Goal: Check status: Check status

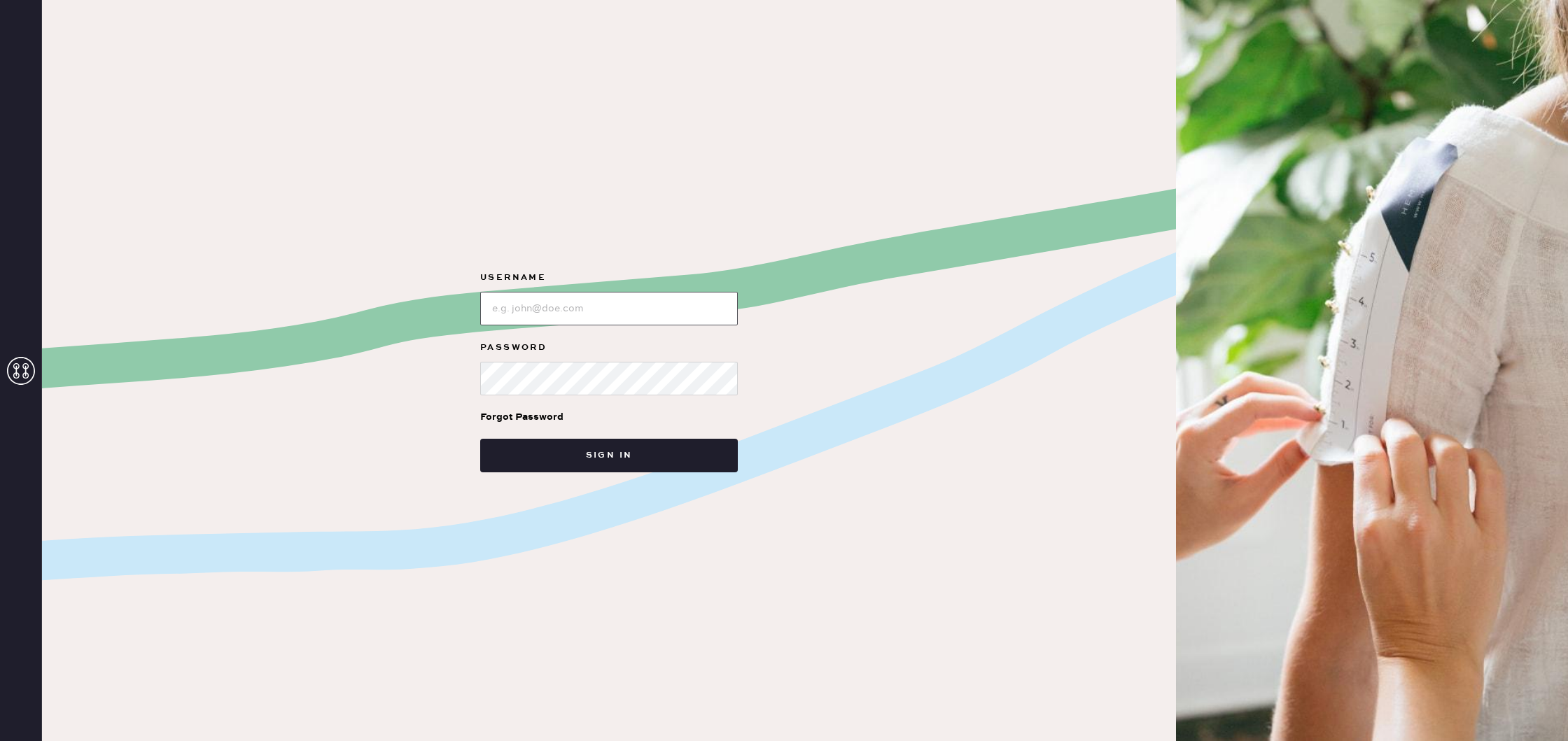
type input "reformationlajolla"
click at [596, 306] on input "loginName" at bounding box center [609, 308] width 258 height 34
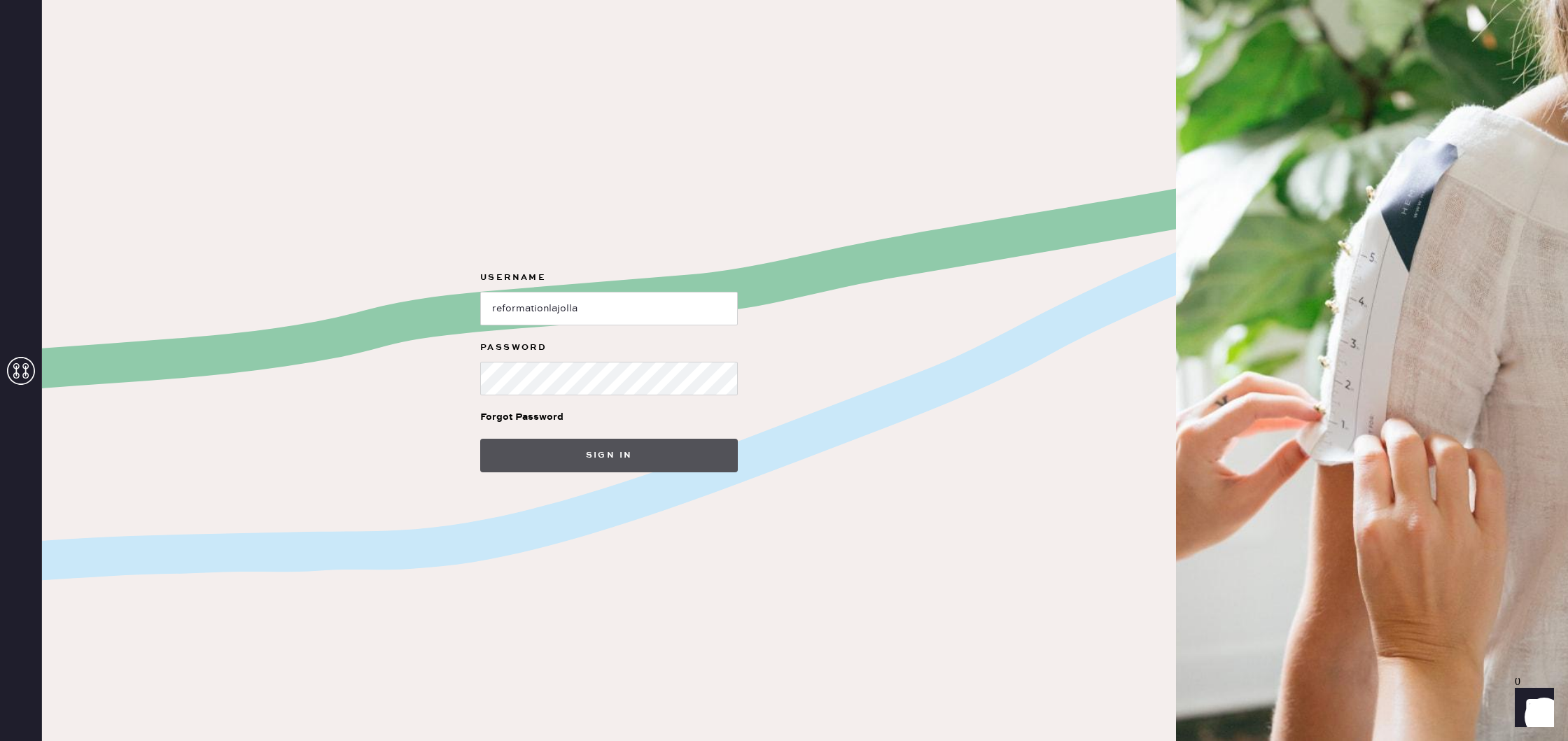
click at [626, 456] on button "Sign in" at bounding box center [609, 456] width 258 height 34
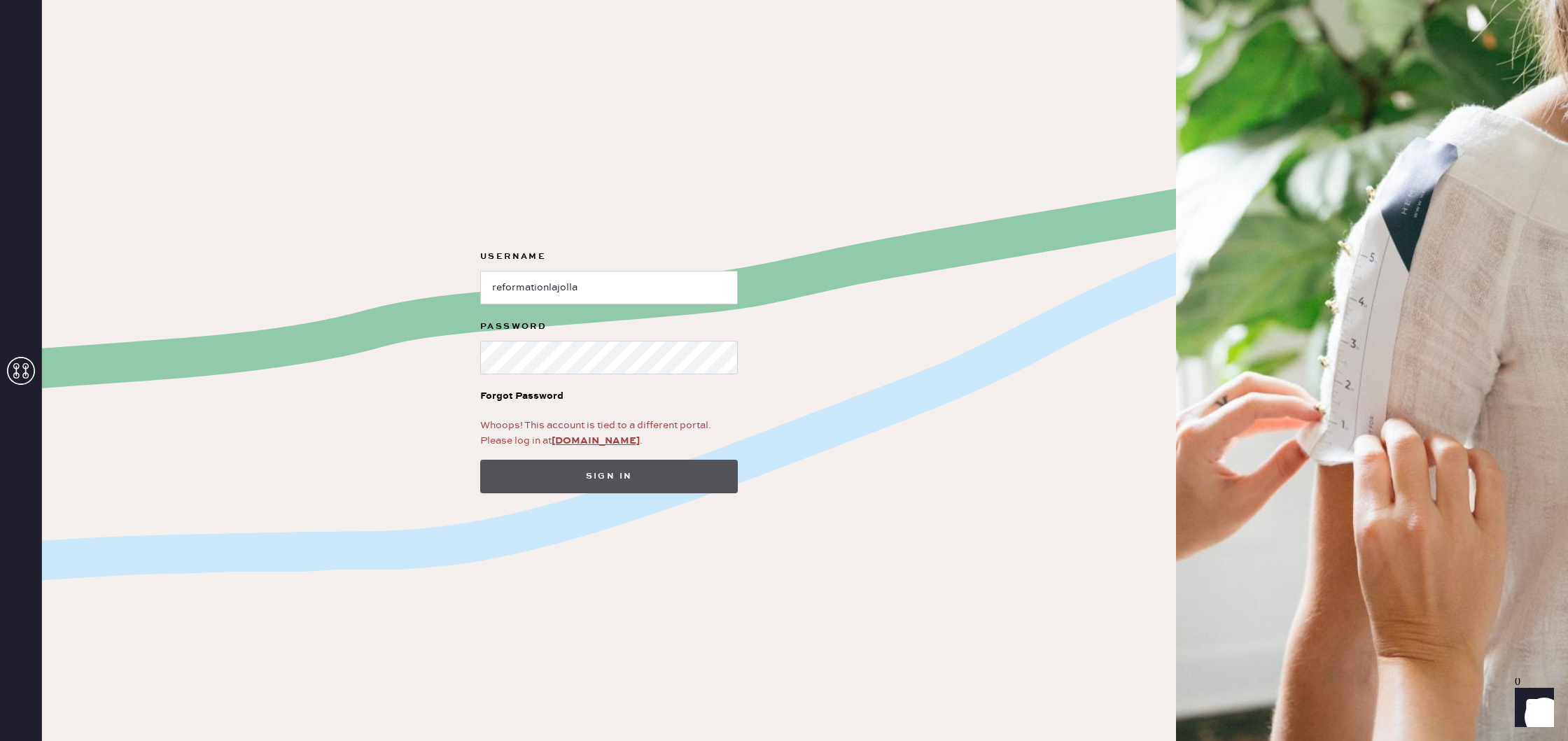
click at [632, 474] on button "Sign in" at bounding box center [609, 477] width 258 height 34
click at [599, 440] on link "app.hemster.co" at bounding box center [596, 440] width 88 height 12
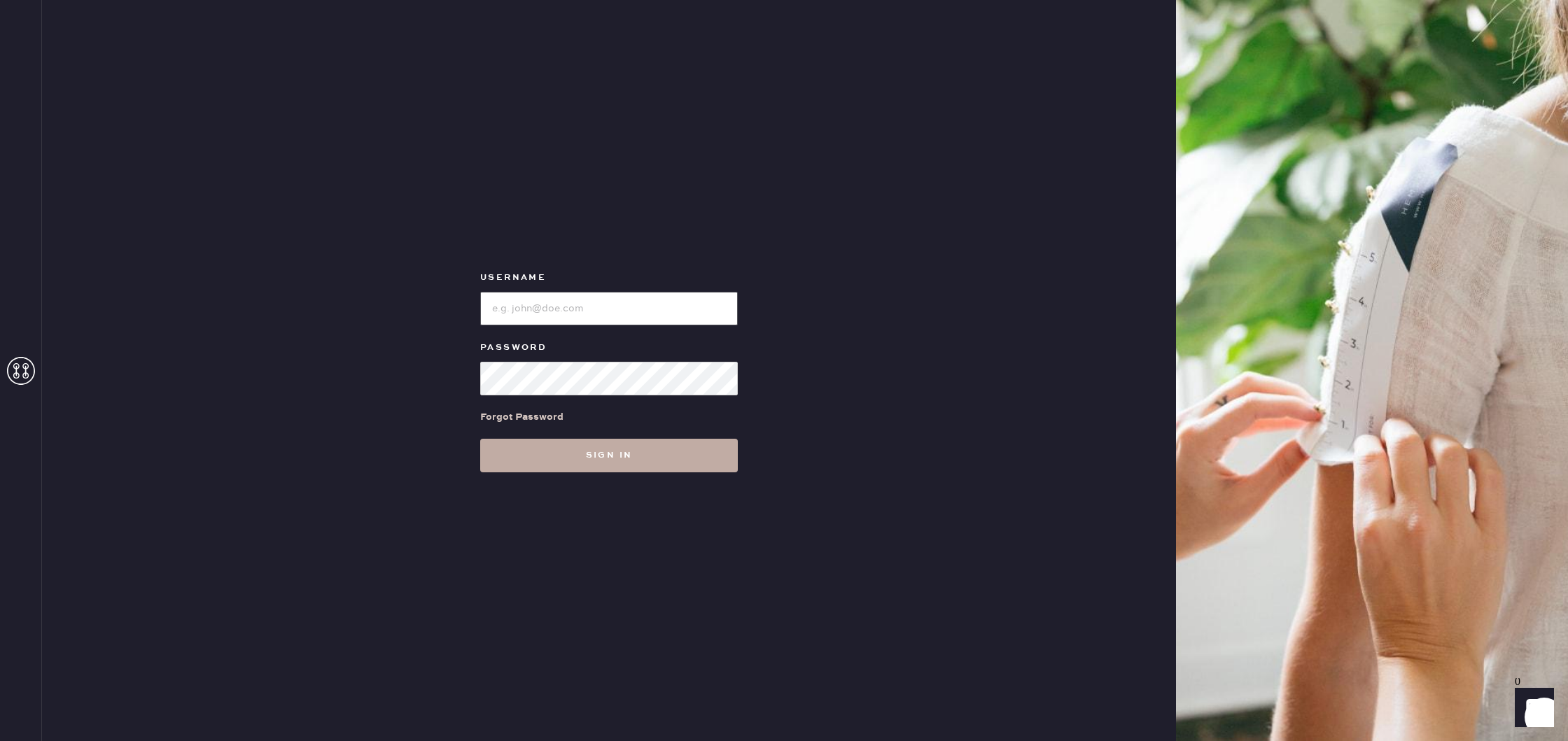
type input "reformationlajolla"
click at [609, 449] on button "Sign in" at bounding box center [609, 456] width 258 height 34
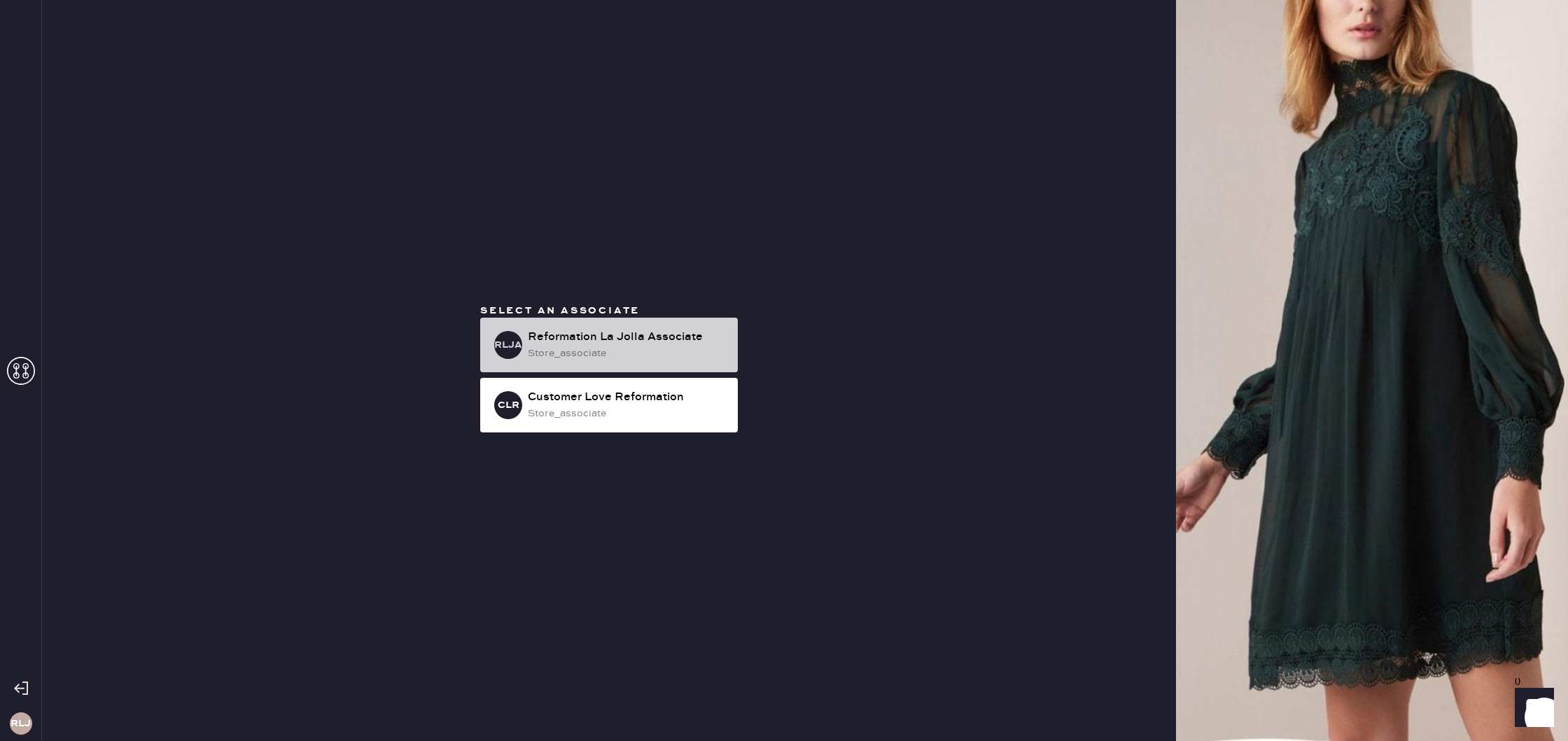
click at [645, 336] on div "Reformation La Jolla Associate" at bounding box center [626, 338] width 198 height 17
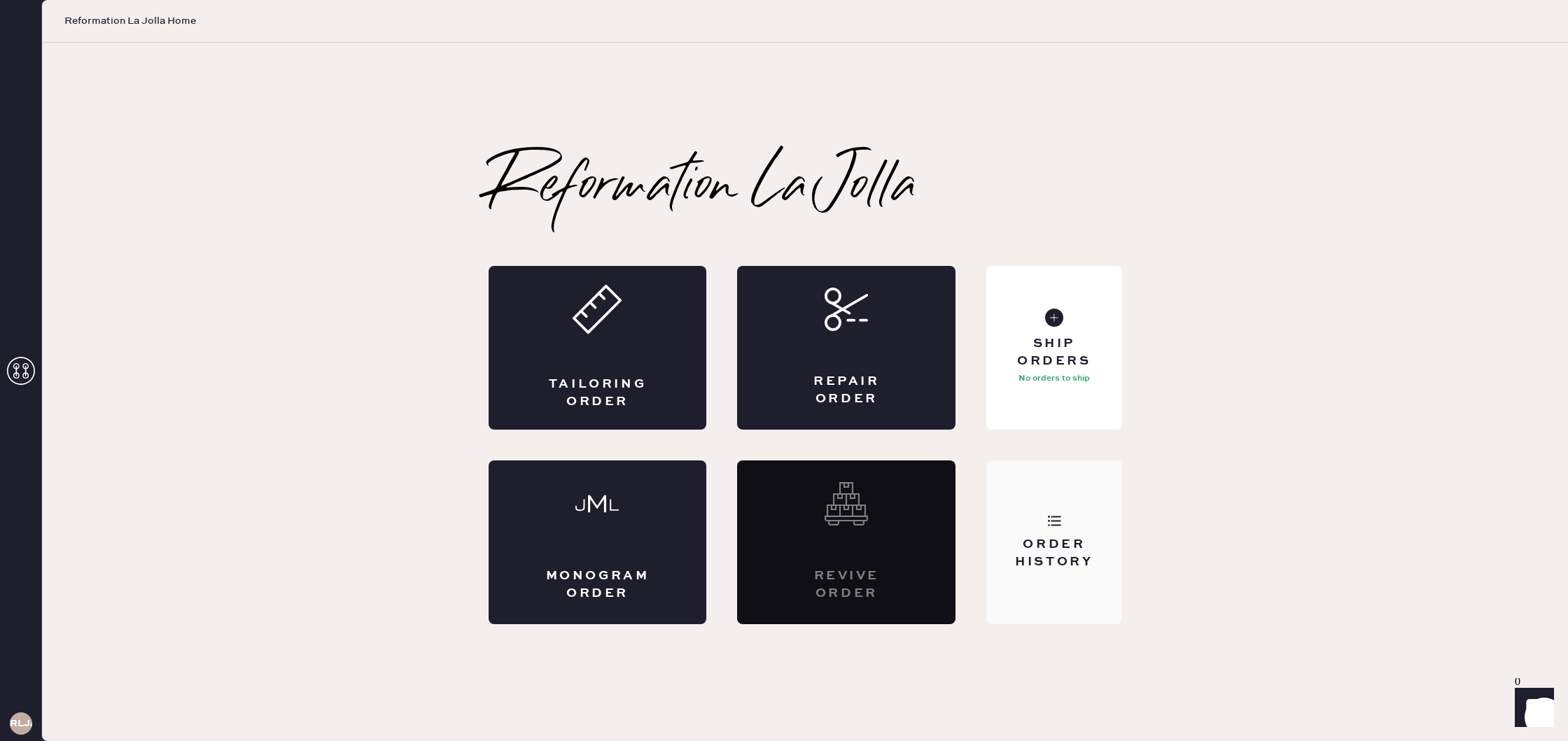
click at [1035, 559] on div "Order History" at bounding box center [1054, 553] width 113 height 35
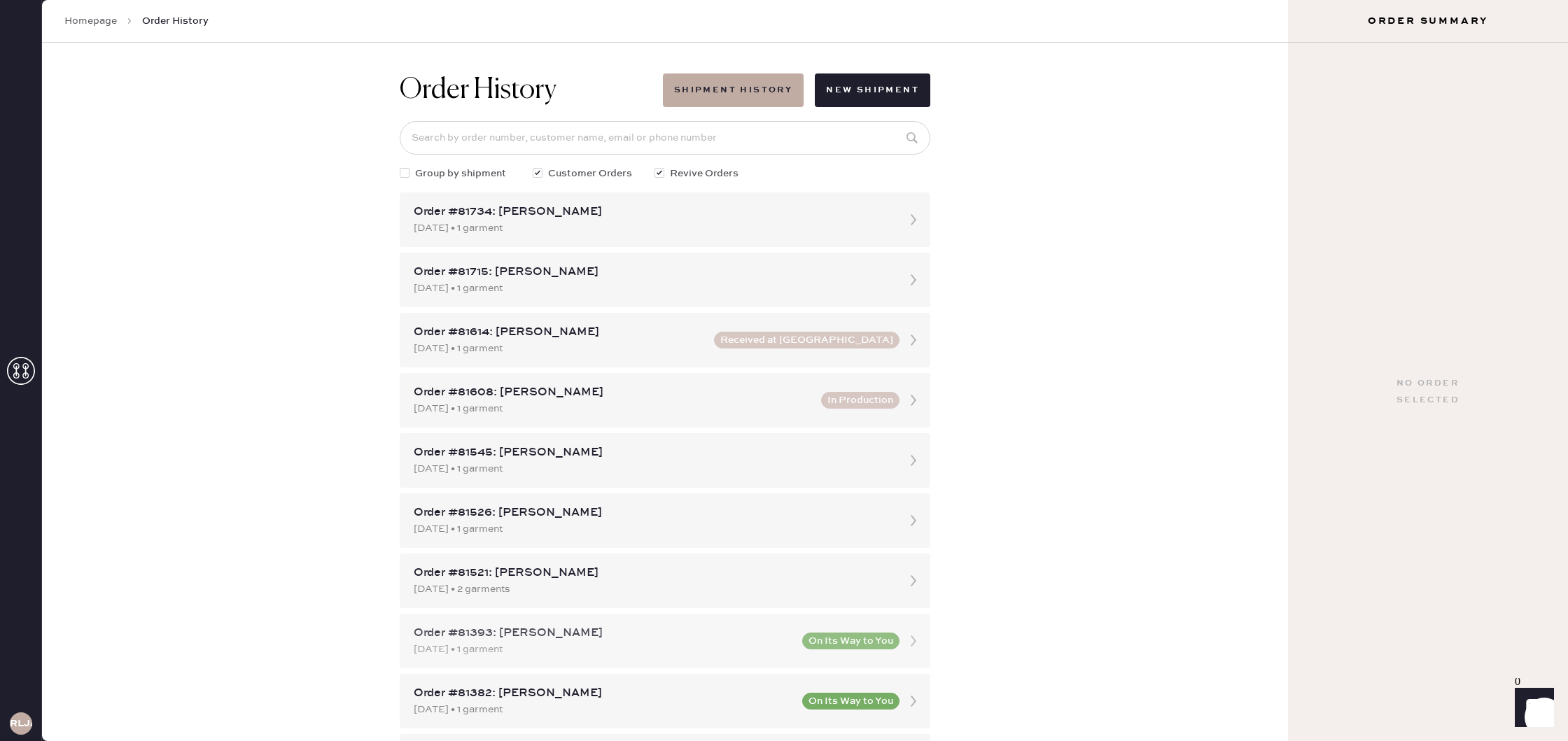
click at [652, 643] on div "[DATE] • 1 garment" at bounding box center [604, 650] width 380 height 15
